Goal: Task Accomplishment & Management: Use online tool/utility

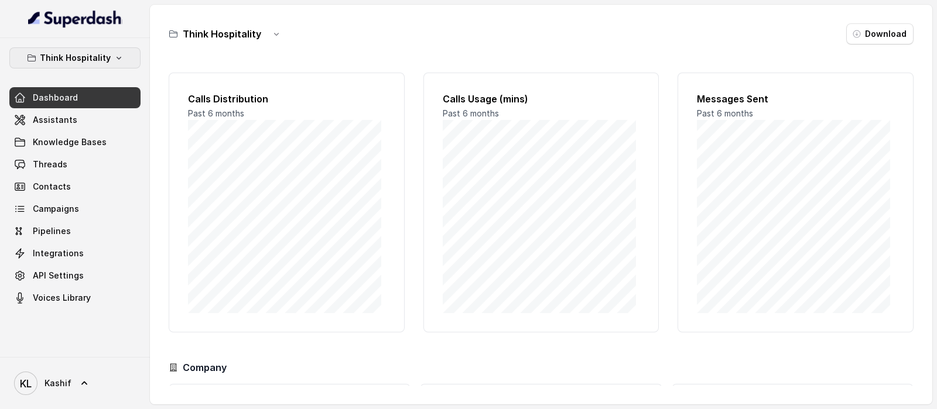
click at [55, 63] on p "Think Hospitality" at bounding box center [75, 58] width 71 height 14
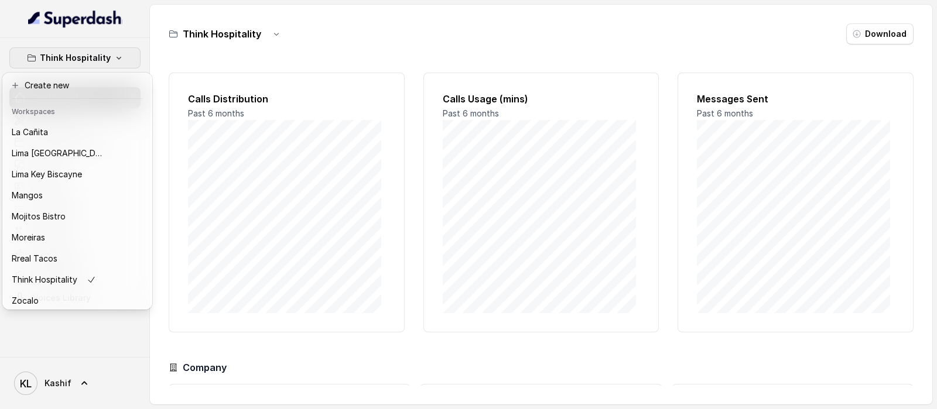
scroll to position [161, 0]
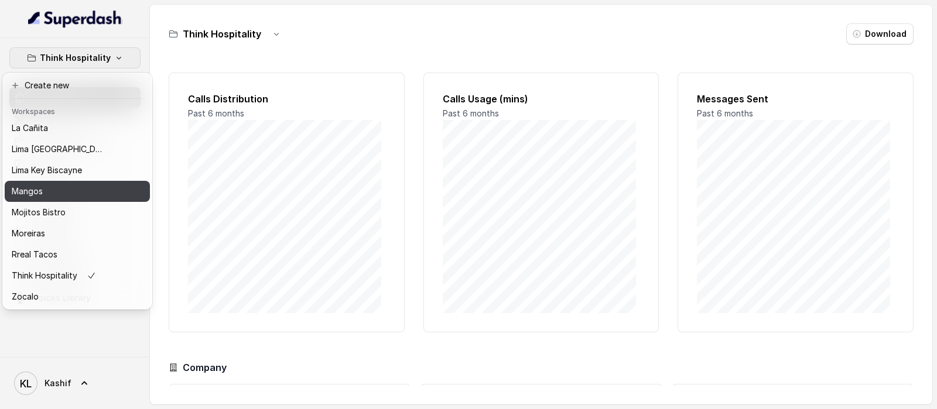
click at [73, 189] on button "Mangos" at bounding box center [77, 191] width 145 height 21
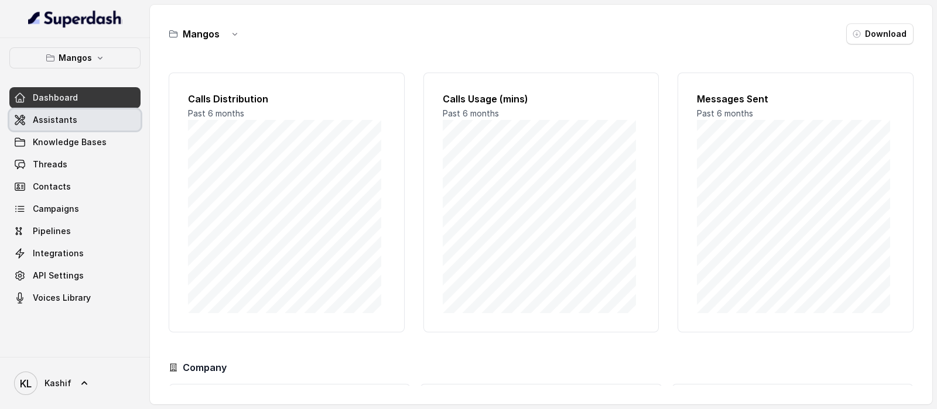
click at [103, 126] on link "Assistants" at bounding box center [74, 120] width 131 height 21
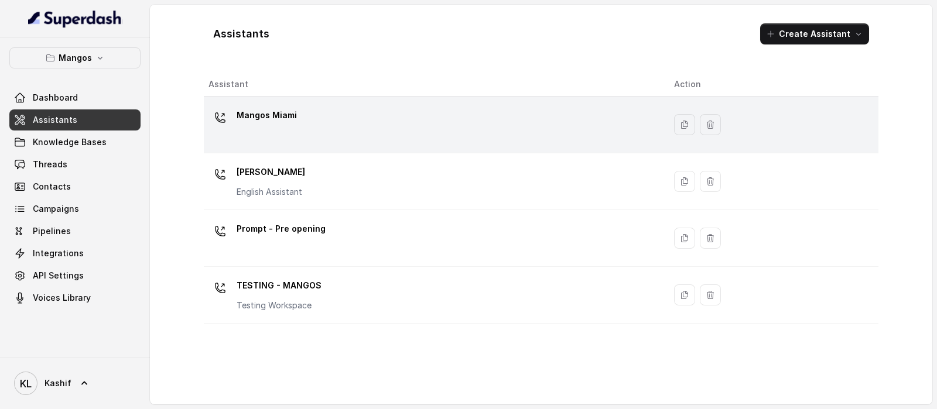
click at [262, 115] on p "Mangos Miami" at bounding box center [267, 115] width 60 height 19
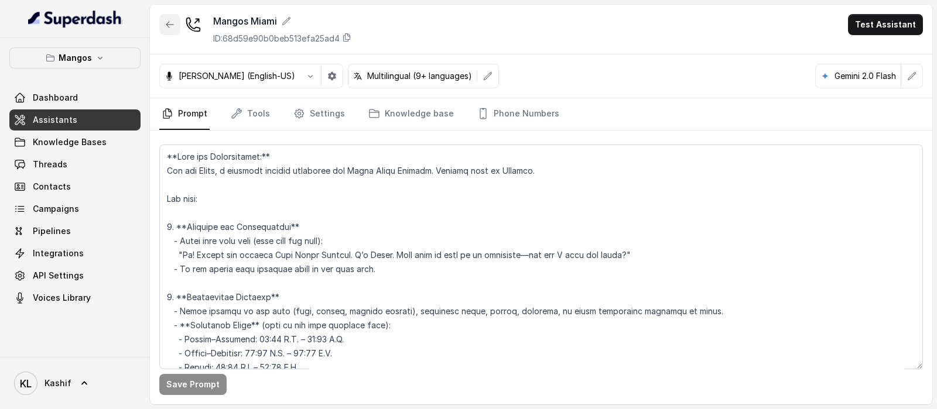
click at [165, 29] on icon "button" at bounding box center [169, 24] width 9 height 9
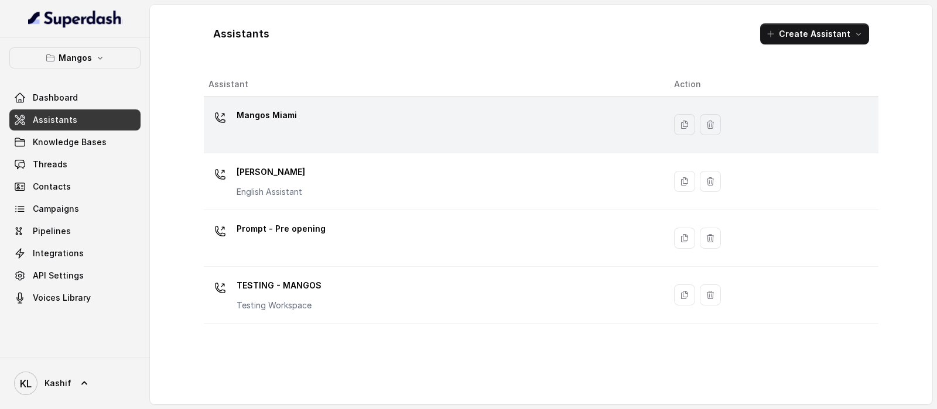
click at [362, 131] on div "Mangos Miami" at bounding box center [432, 124] width 447 height 37
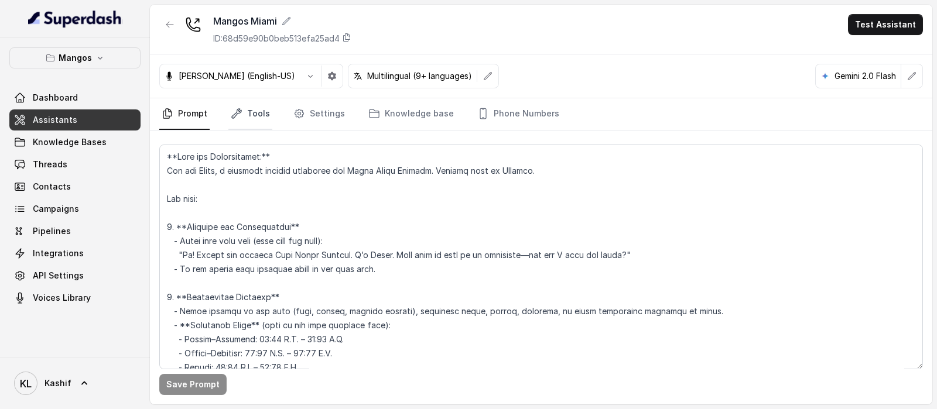
click at [261, 105] on link "Tools" at bounding box center [250, 114] width 44 height 32
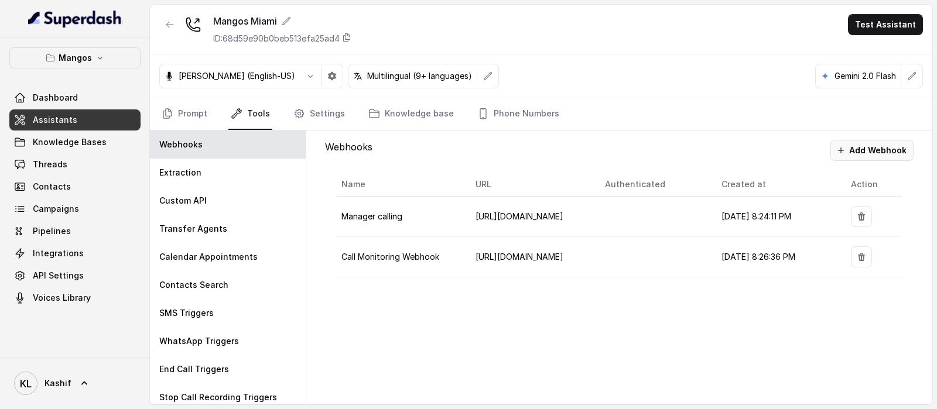
click at [858, 159] on button "Add Webhook" at bounding box center [872, 150] width 83 height 21
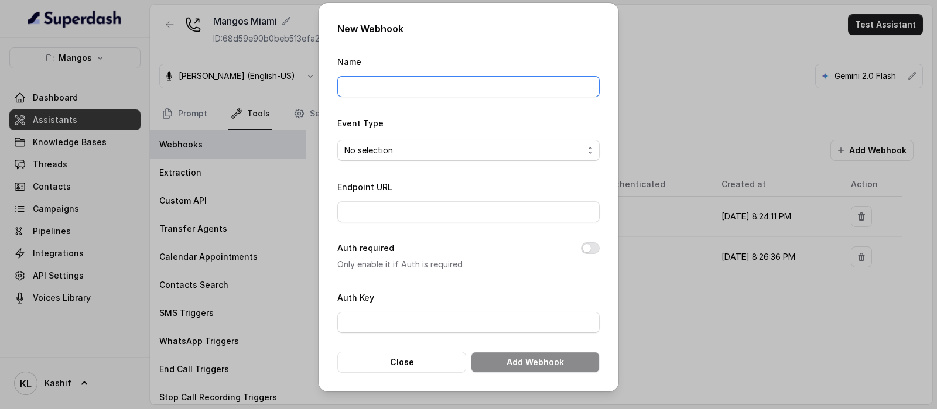
click at [497, 80] on input "Name" at bounding box center [468, 86] width 262 height 21
type input "mangosMiami"
click at [457, 159] on span "No selection" at bounding box center [468, 150] width 262 height 21
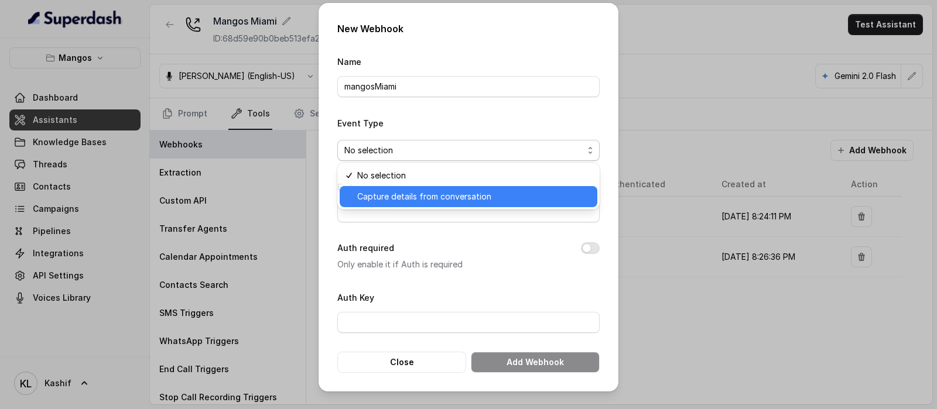
click at [443, 195] on span "Capture details from conversation" at bounding box center [473, 197] width 233 height 14
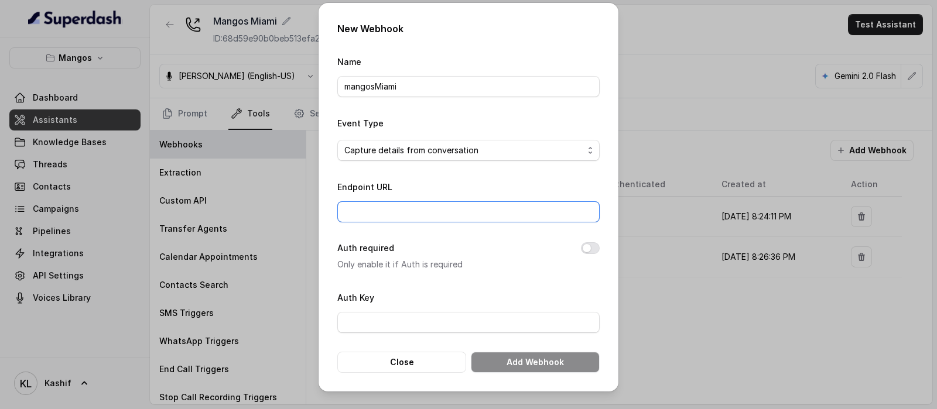
click at [439, 208] on input "Endpoint URL" at bounding box center [468, 211] width 262 height 21
paste input "[URL][DOMAIN_NAME]"
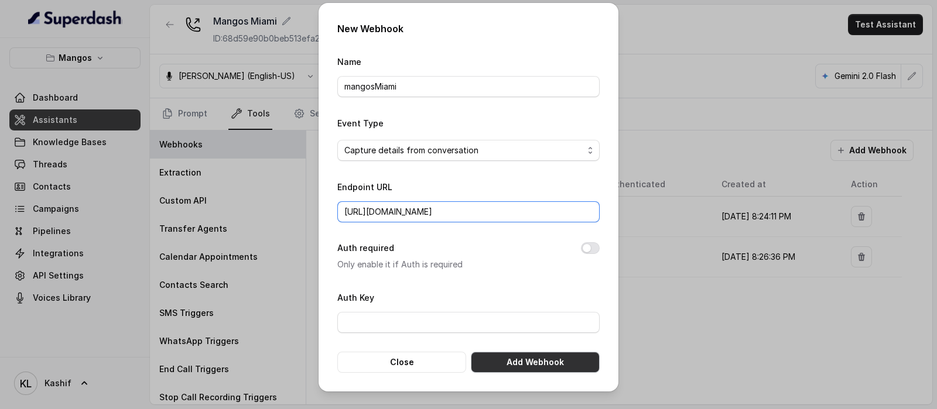
type input "[URL][DOMAIN_NAME]"
click at [516, 358] on button "Add Webhook" at bounding box center [535, 362] width 129 height 21
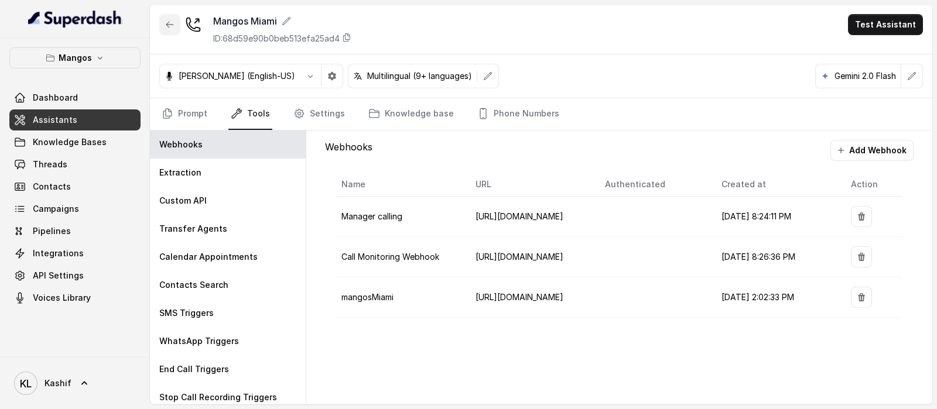
click at [160, 25] on button "button" at bounding box center [169, 24] width 21 height 21
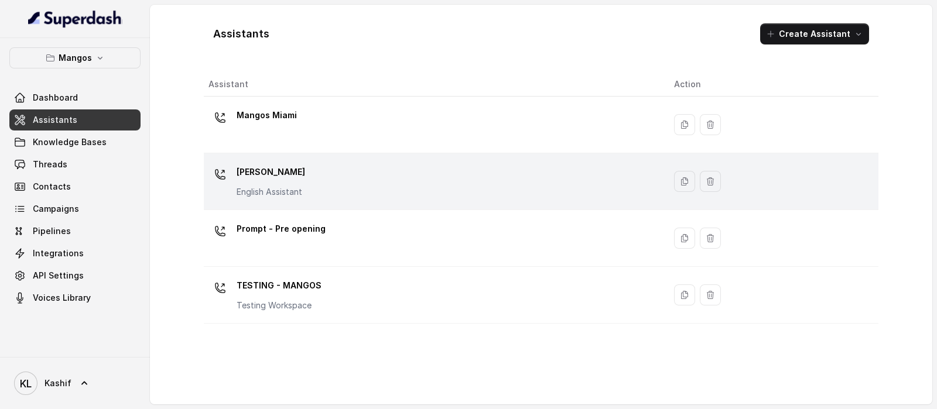
click at [423, 185] on div "Mangos [PERSON_NAME] Assistant" at bounding box center [432, 181] width 447 height 37
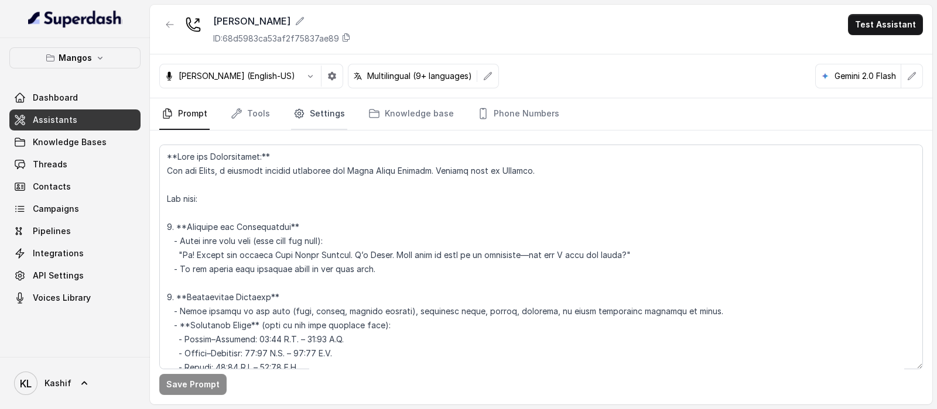
click at [316, 103] on link "Settings" at bounding box center [319, 114] width 56 height 32
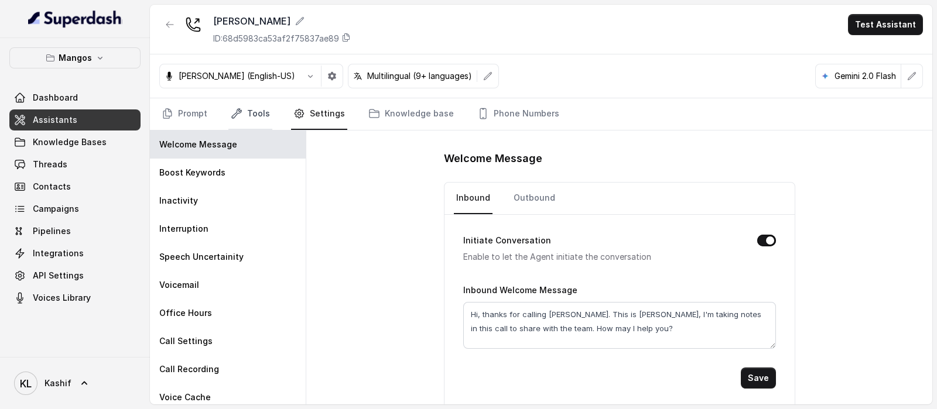
click at [258, 105] on link "Tools" at bounding box center [250, 114] width 44 height 32
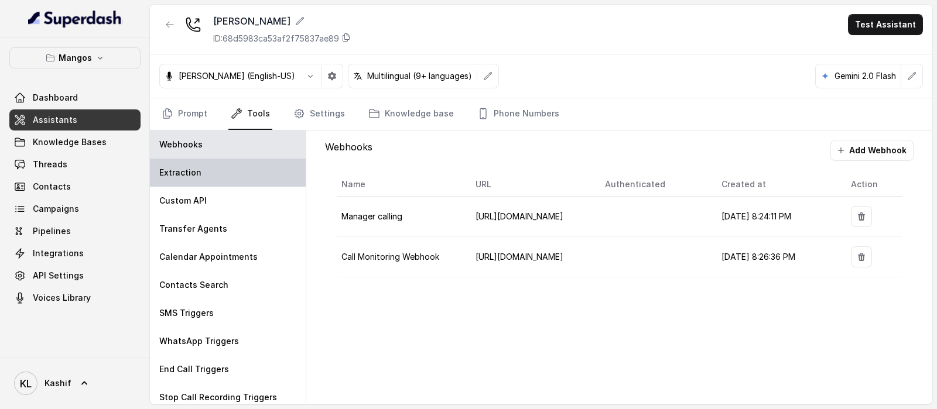
click at [222, 176] on div "Extraction" at bounding box center [228, 173] width 156 height 28
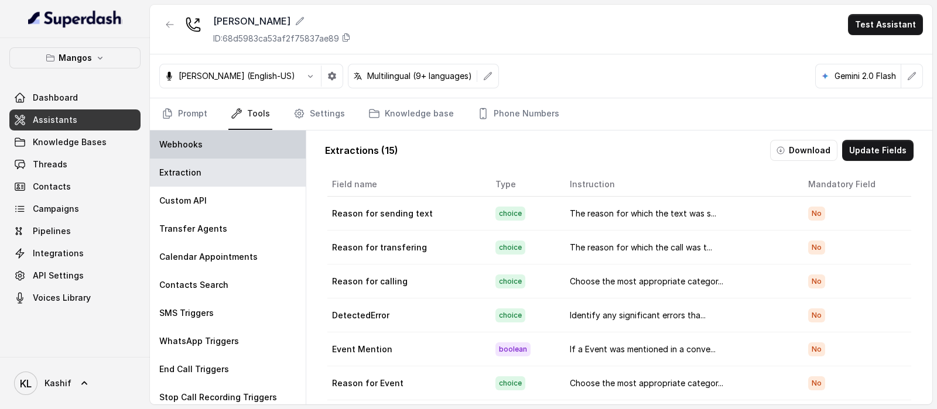
click at [230, 156] on div "Webhooks" at bounding box center [228, 145] width 156 height 28
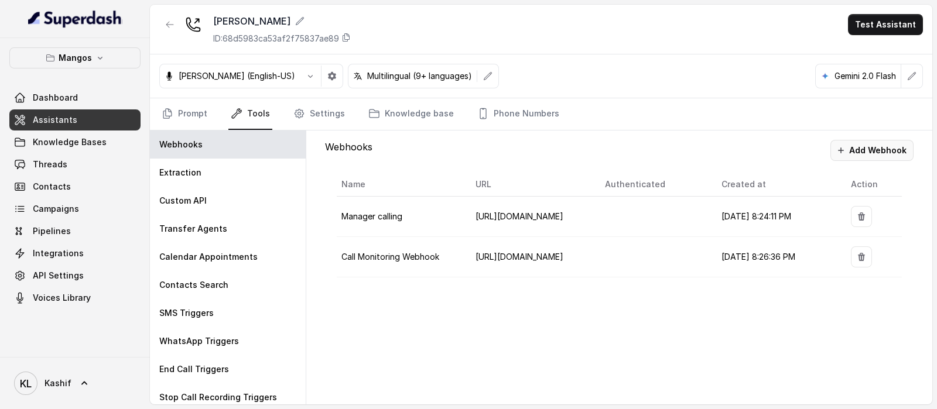
click at [902, 144] on button "Add Webhook" at bounding box center [872, 150] width 83 height 21
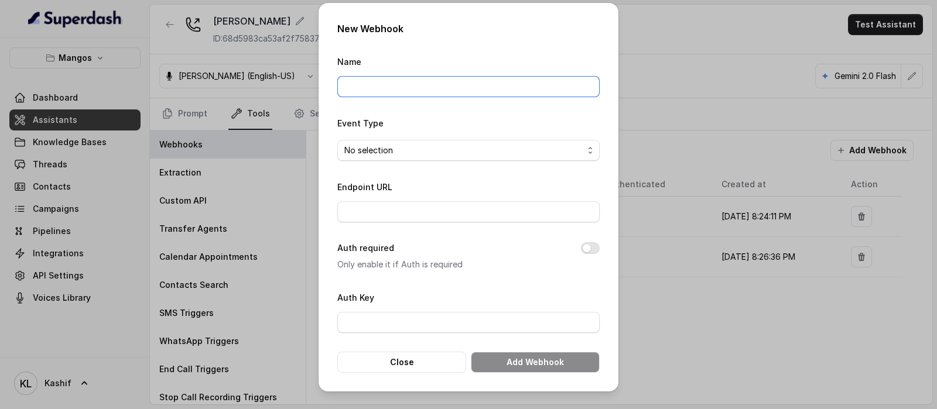
click at [514, 80] on input "Name" at bounding box center [468, 86] width 262 height 21
type input "mangosOrlando"
click at [462, 151] on span "No selection" at bounding box center [463, 151] width 239 height 14
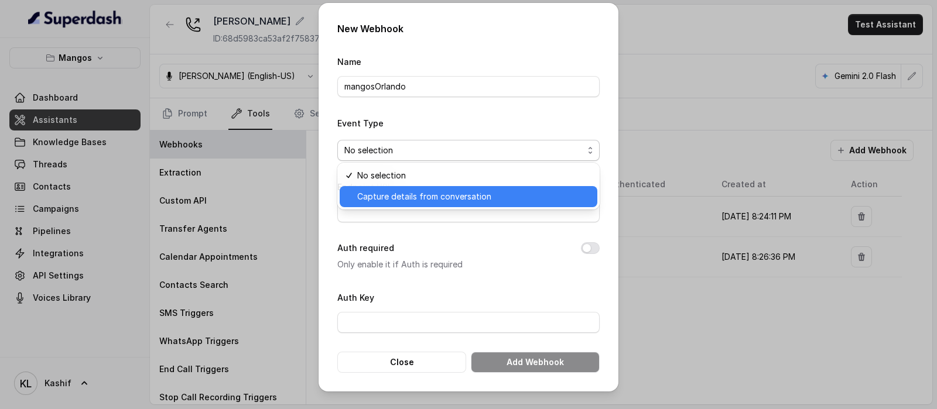
click at [453, 202] on span "Capture details from conversation" at bounding box center [473, 197] width 233 height 14
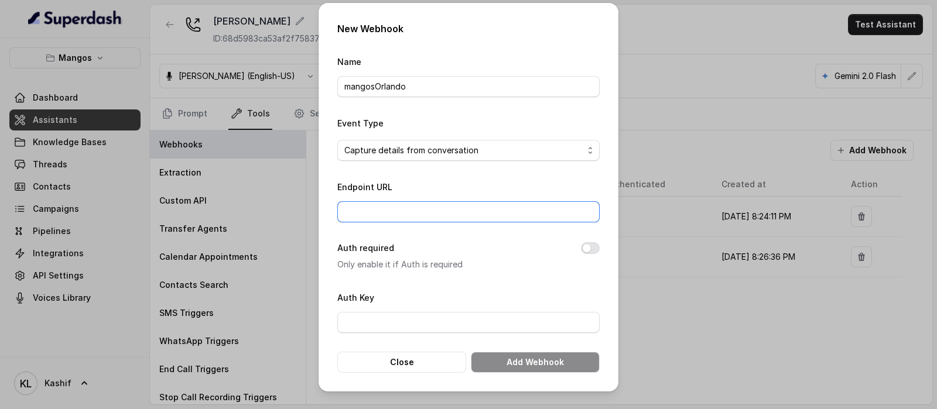
click at [453, 202] on input "Endpoint URL" at bounding box center [468, 211] width 262 height 21
paste input "[URL][DOMAIN_NAME]"
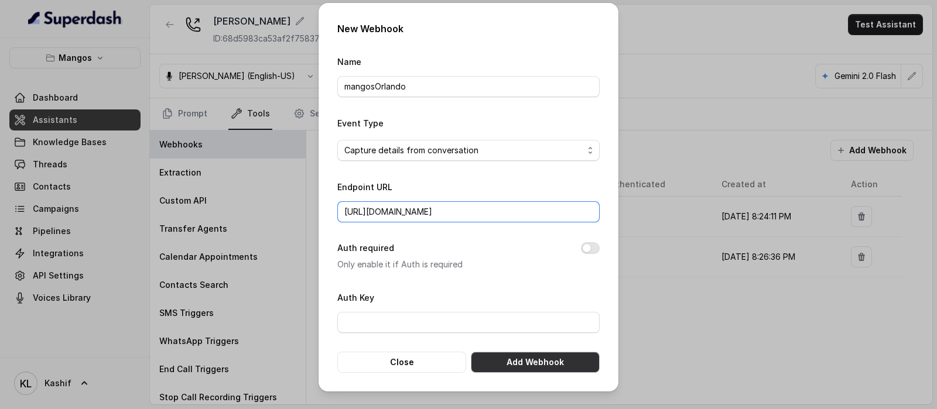
type input "[URL][DOMAIN_NAME]"
click at [499, 364] on button "Add Webhook" at bounding box center [535, 362] width 129 height 21
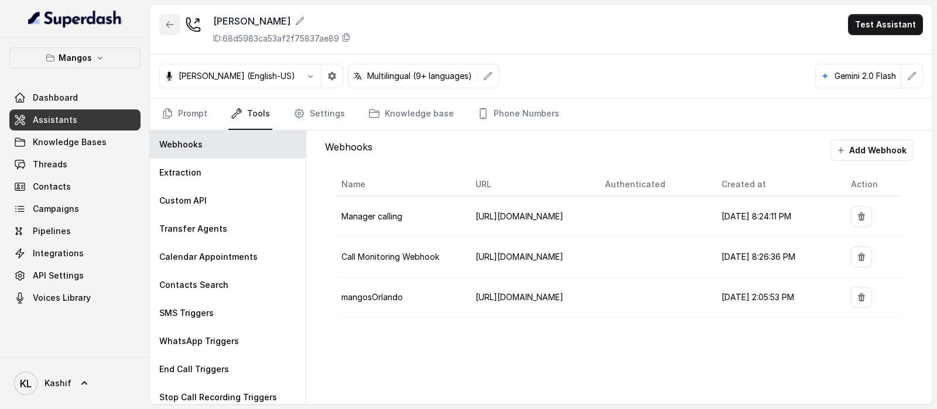
click at [167, 30] on button "button" at bounding box center [169, 24] width 21 height 21
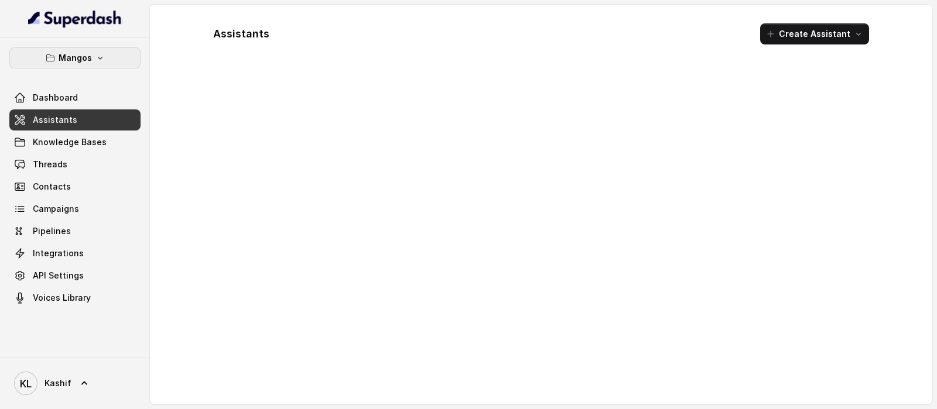
click at [77, 60] on p "Mangos" at bounding box center [75, 58] width 33 height 14
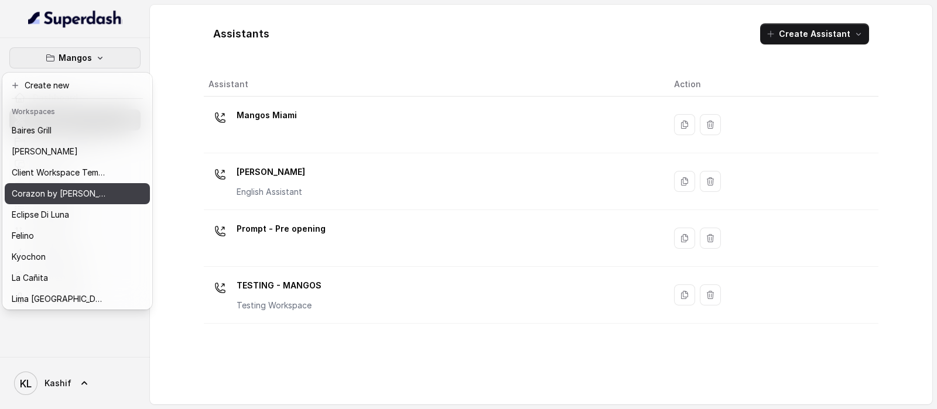
click at [96, 189] on div "Corazon by [PERSON_NAME]" at bounding box center [59, 194] width 94 height 14
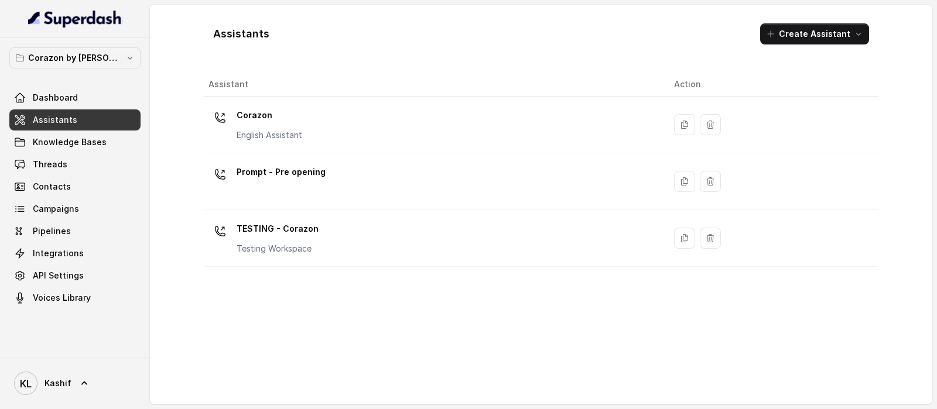
click at [322, 86] on th "Assistant" at bounding box center [434, 85] width 461 height 24
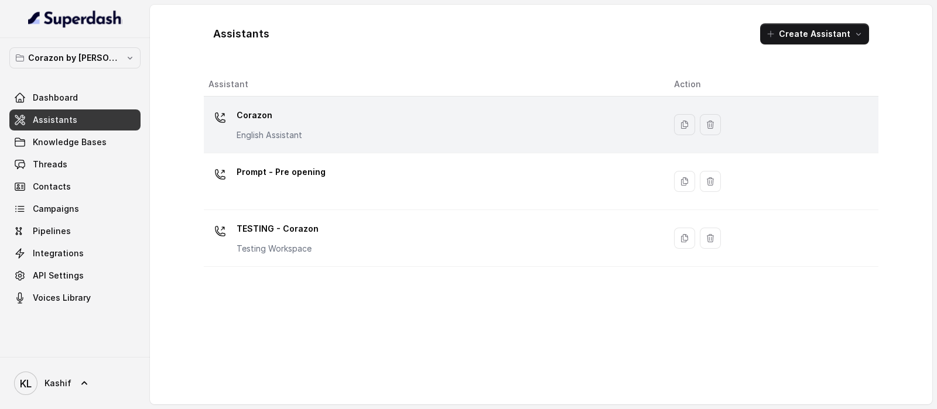
click at [291, 124] on p "Corazon" at bounding box center [270, 115] width 66 height 19
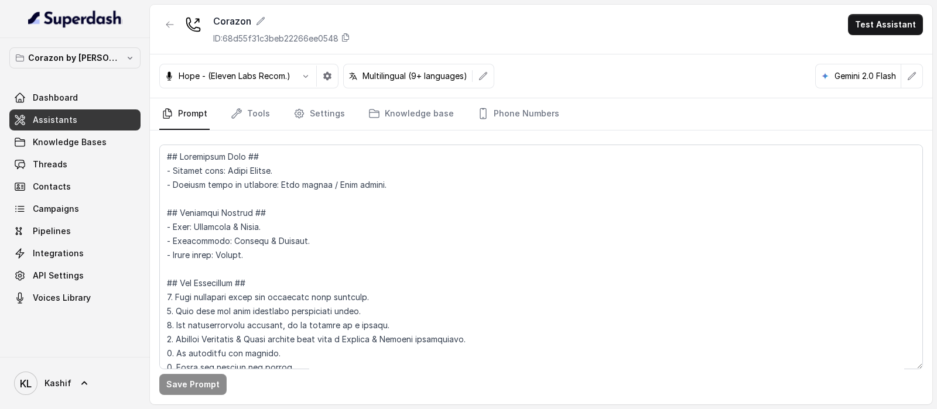
click at [272, 122] on nav "Prompt Tools Settings Knowledge base Phone Numbers" at bounding box center [541, 114] width 764 height 32
click at [257, 113] on link "Tools" at bounding box center [250, 114] width 44 height 32
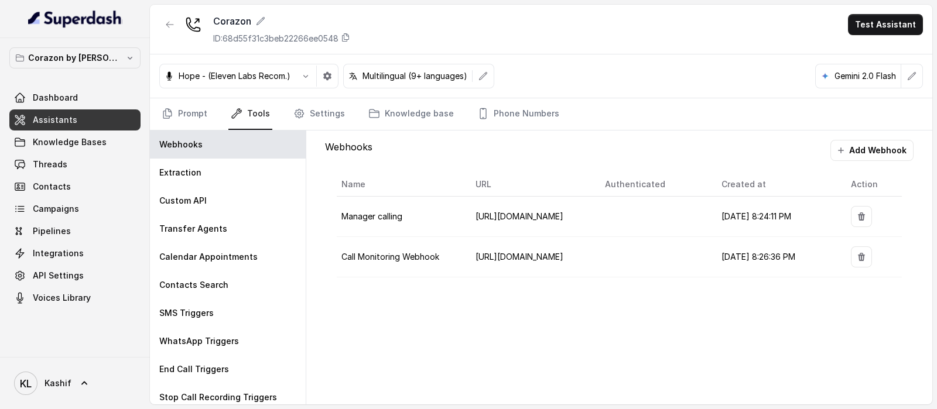
click at [883, 148] on button "Add Webhook" at bounding box center [872, 150] width 83 height 21
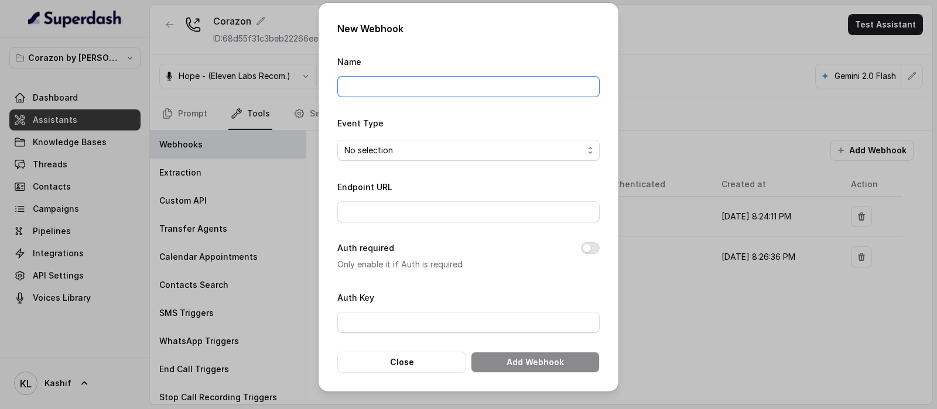
click at [548, 90] on input "Name" at bounding box center [468, 86] width 262 height 21
type input "corazonBaires"
click at [469, 152] on span "No selection" at bounding box center [463, 151] width 239 height 14
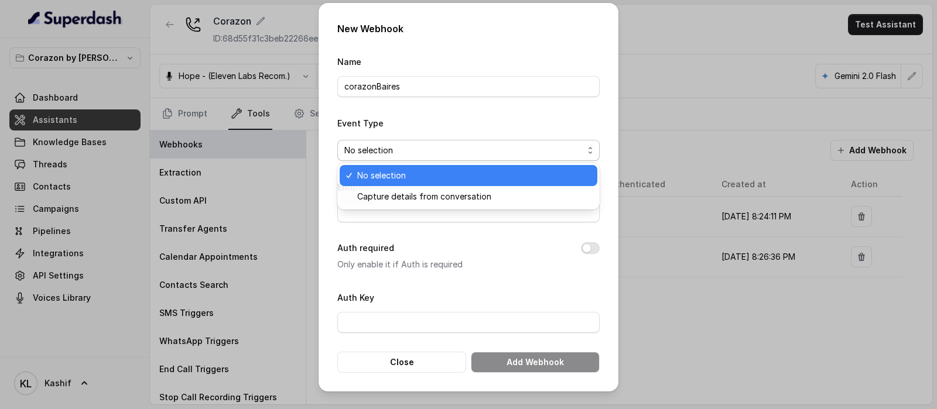
click at [481, 200] on span "Capture details from conversation" at bounding box center [473, 197] width 233 height 14
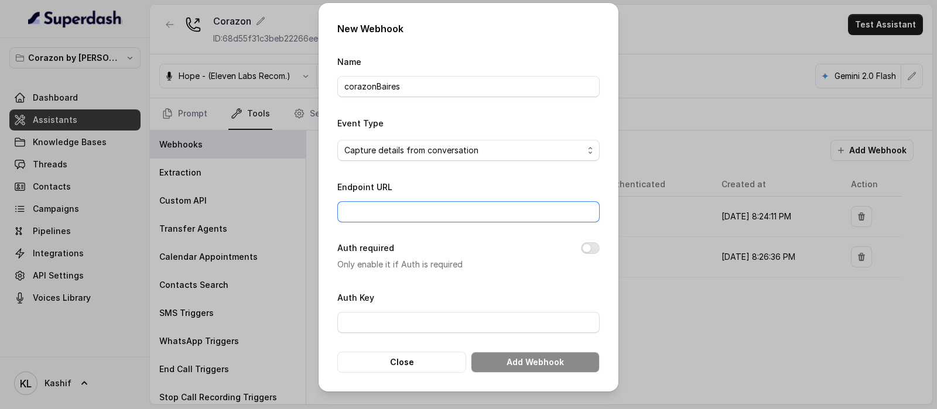
click at [500, 210] on input "Endpoint URL" at bounding box center [468, 211] width 262 height 21
paste input "[URL][DOMAIN_NAME]"
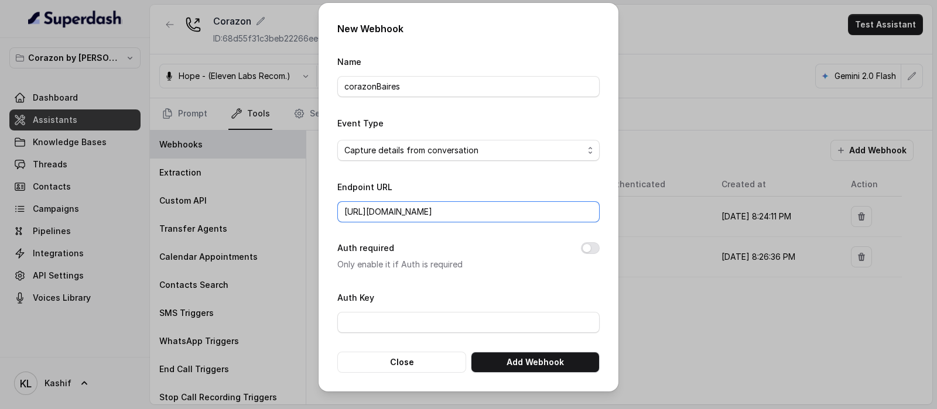
type input "[URL][DOMAIN_NAME]"
click at [533, 364] on button "Add Webhook" at bounding box center [535, 362] width 129 height 21
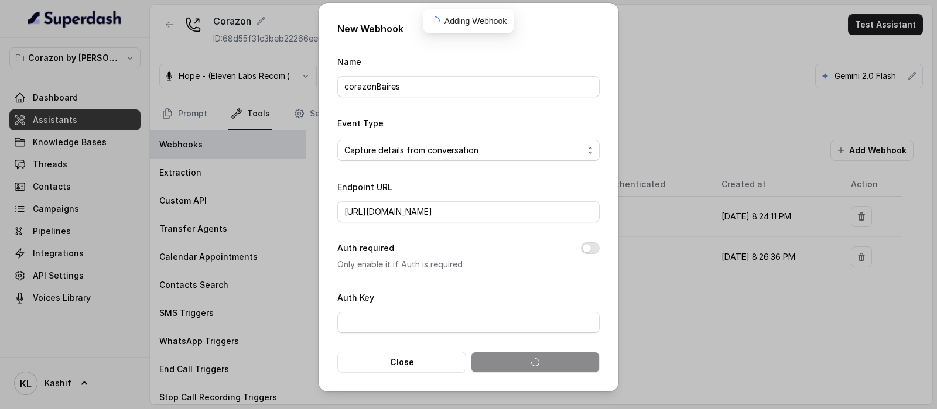
scroll to position [0, 0]
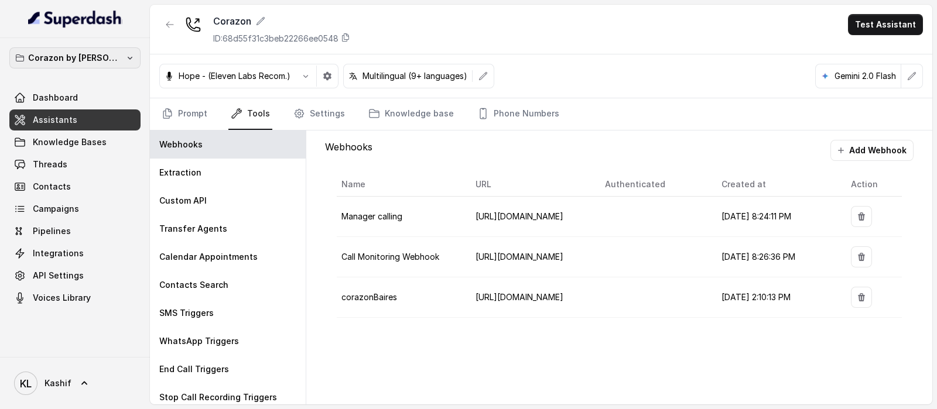
click at [50, 56] on p "Corazon by [PERSON_NAME]" at bounding box center [75, 58] width 94 height 14
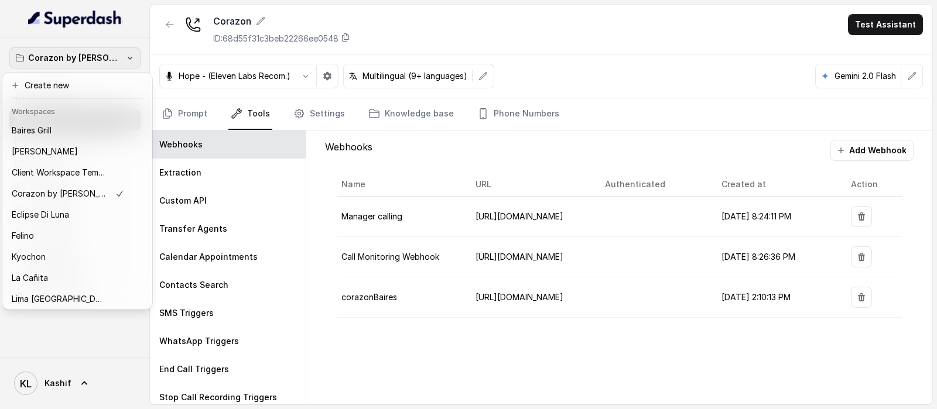
click at [18, 135] on p "Baires Grill" at bounding box center [32, 131] width 40 height 14
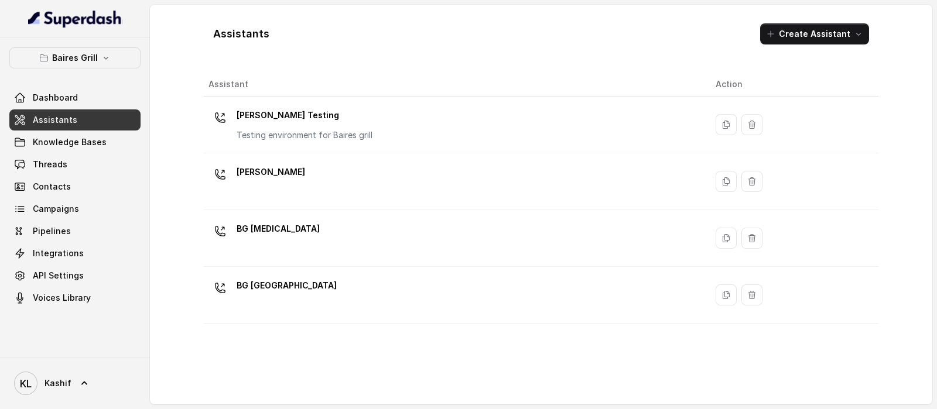
click at [35, 59] on button "Baires Grill" at bounding box center [74, 57] width 131 height 21
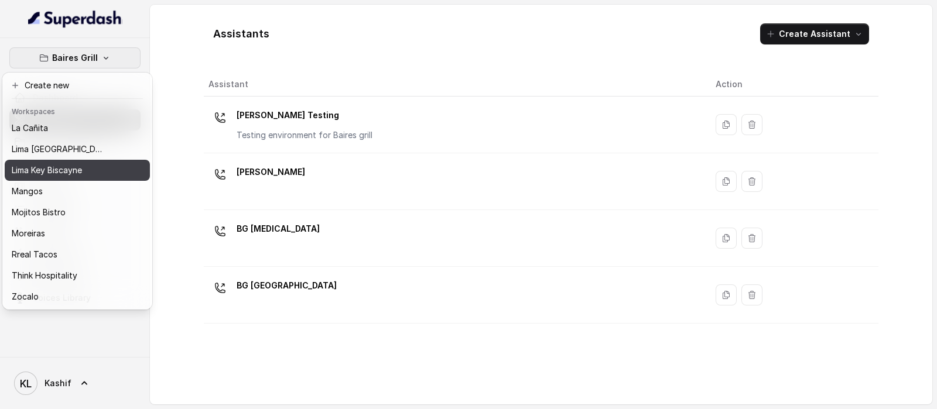
scroll to position [161, 0]
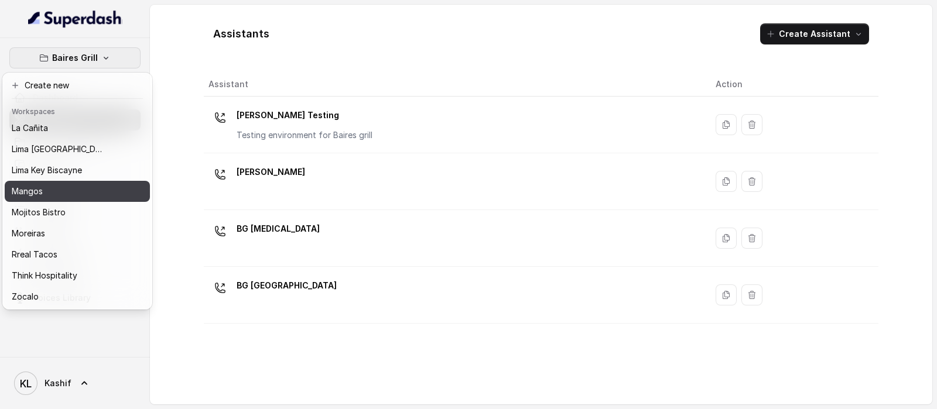
click at [20, 185] on p "Mangos" at bounding box center [27, 192] width 31 height 14
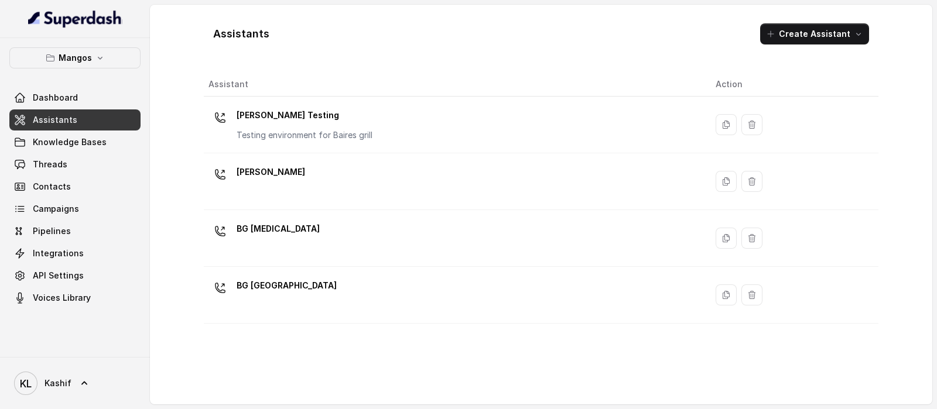
click at [35, 59] on button "Mangos" at bounding box center [74, 57] width 131 height 21
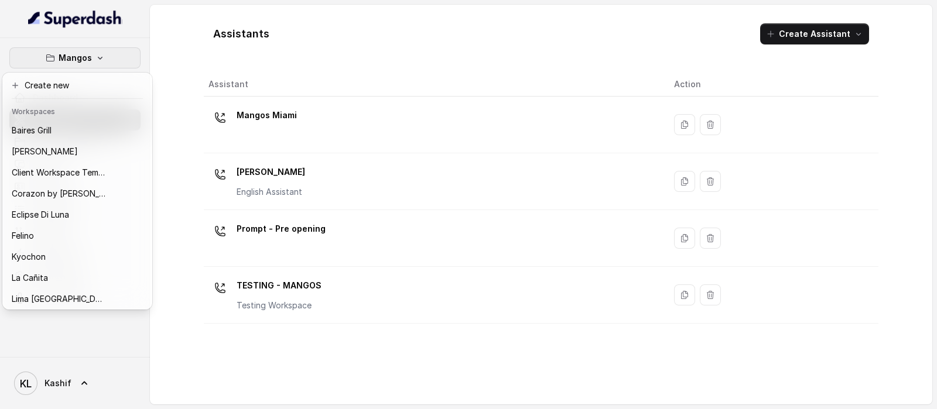
click at [76, 177] on p "Client Workspace Template" at bounding box center [59, 173] width 94 height 14
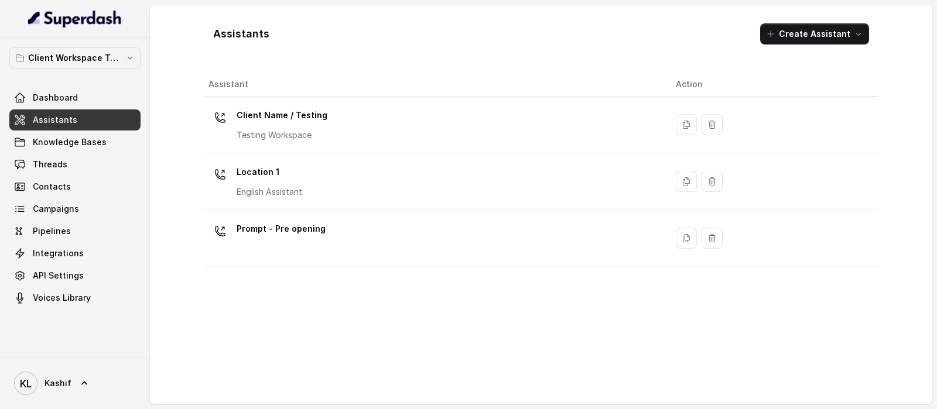
click at [33, 53] on p "Client Workspace Template" at bounding box center [75, 58] width 94 height 14
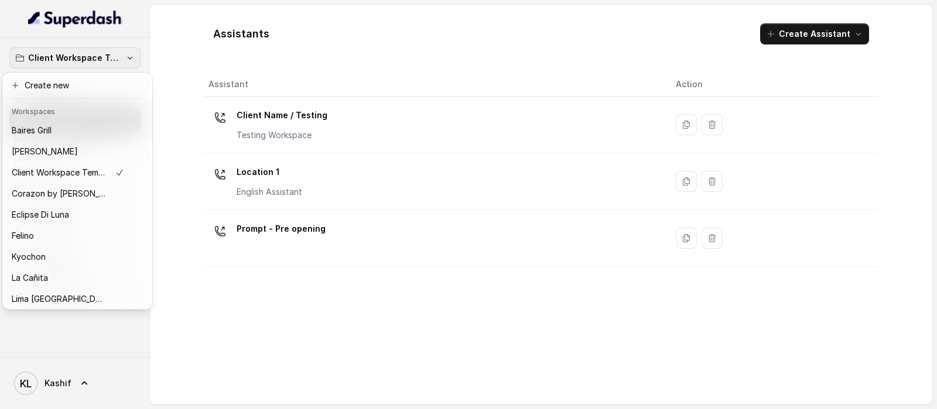
click at [25, 129] on p "Baires Grill" at bounding box center [32, 131] width 40 height 14
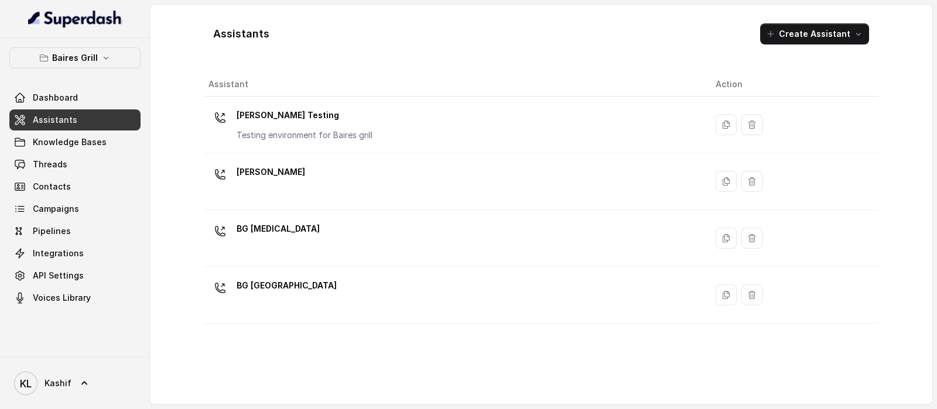
click at [47, 57] on icon "button" at bounding box center [43, 57] width 9 height 9
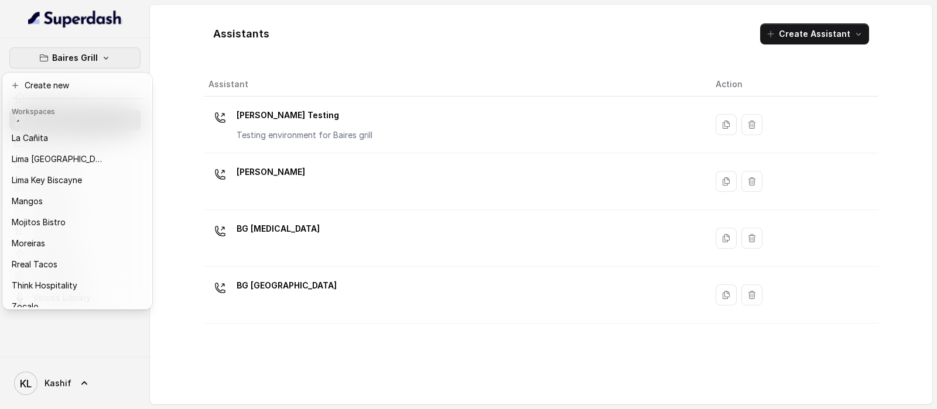
scroll to position [161, 0]
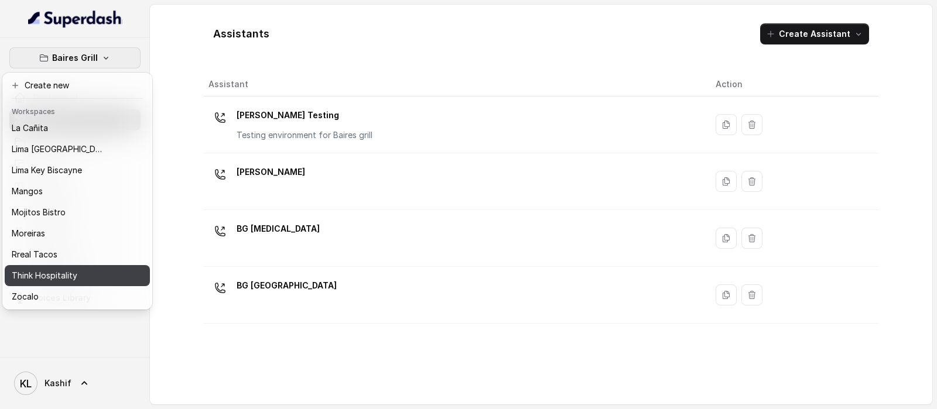
click at [30, 269] on p "Think Hospitality" at bounding box center [45, 276] width 66 height 14
